Goal: Check status

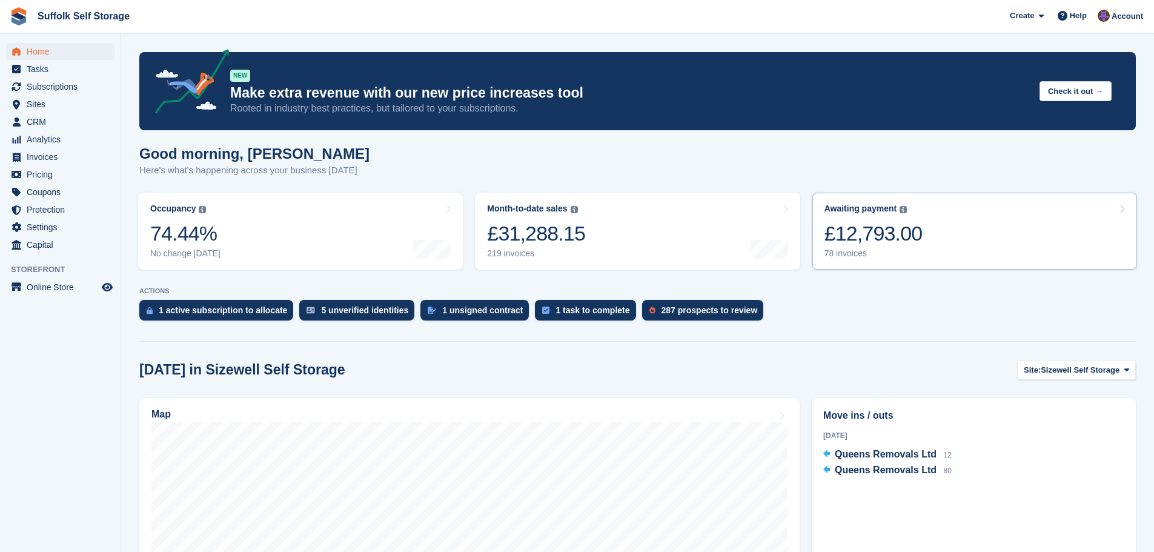
click at [881, 250] on div "78 invoices" at bounding box center [874, 253] width 98 height 10
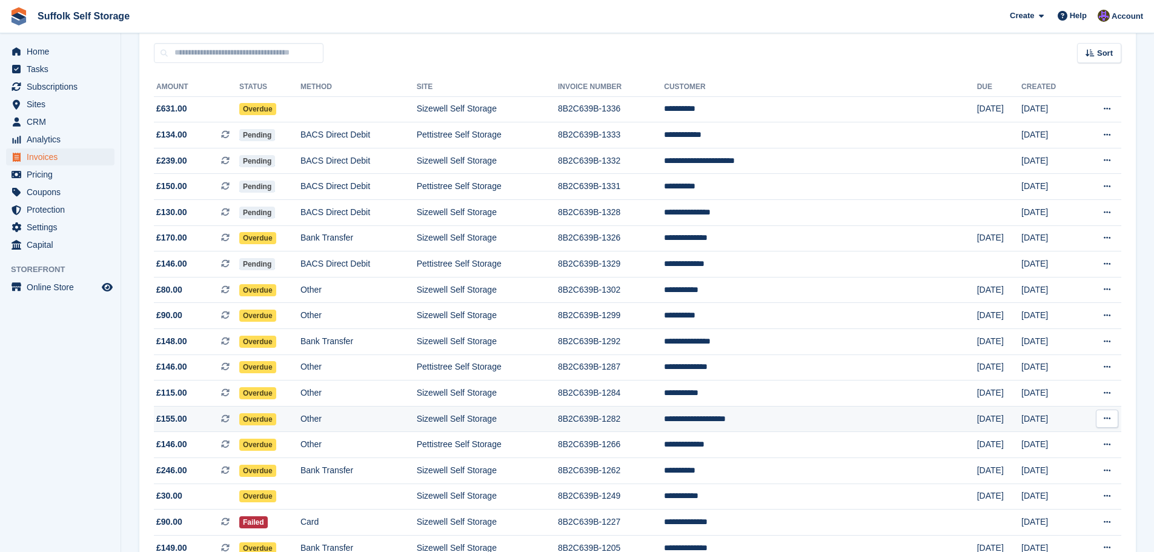
scroll to position [93, 0]
